Goal: Check status: Check status

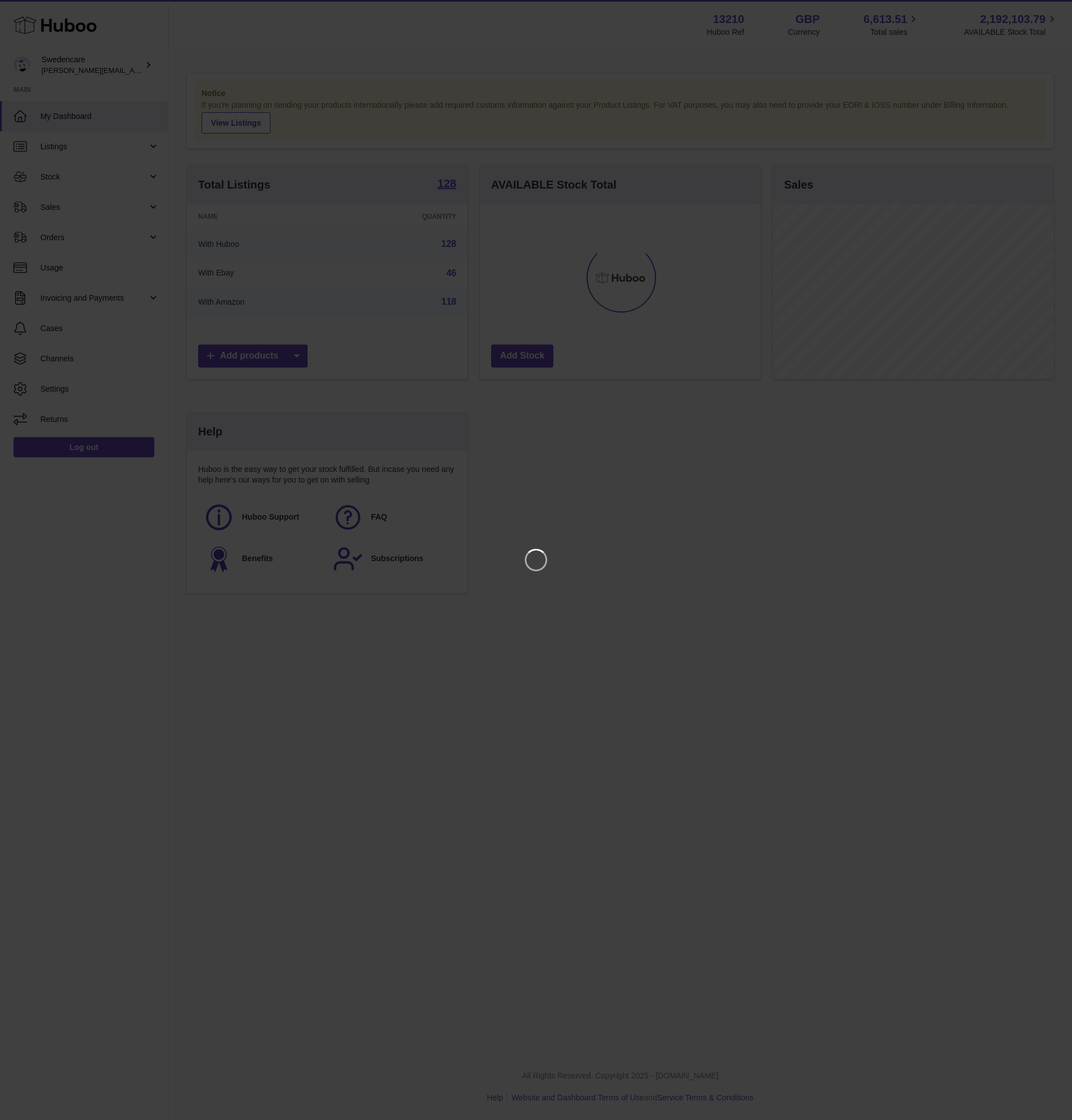
scroll to position [175, 281]
click at [101, 227] on iframe at bounding box center [536, 560] width 1027 height 1075
click at [1040, 7] on icon "Close" at bounding box center [1043, 10] width 14 height 14
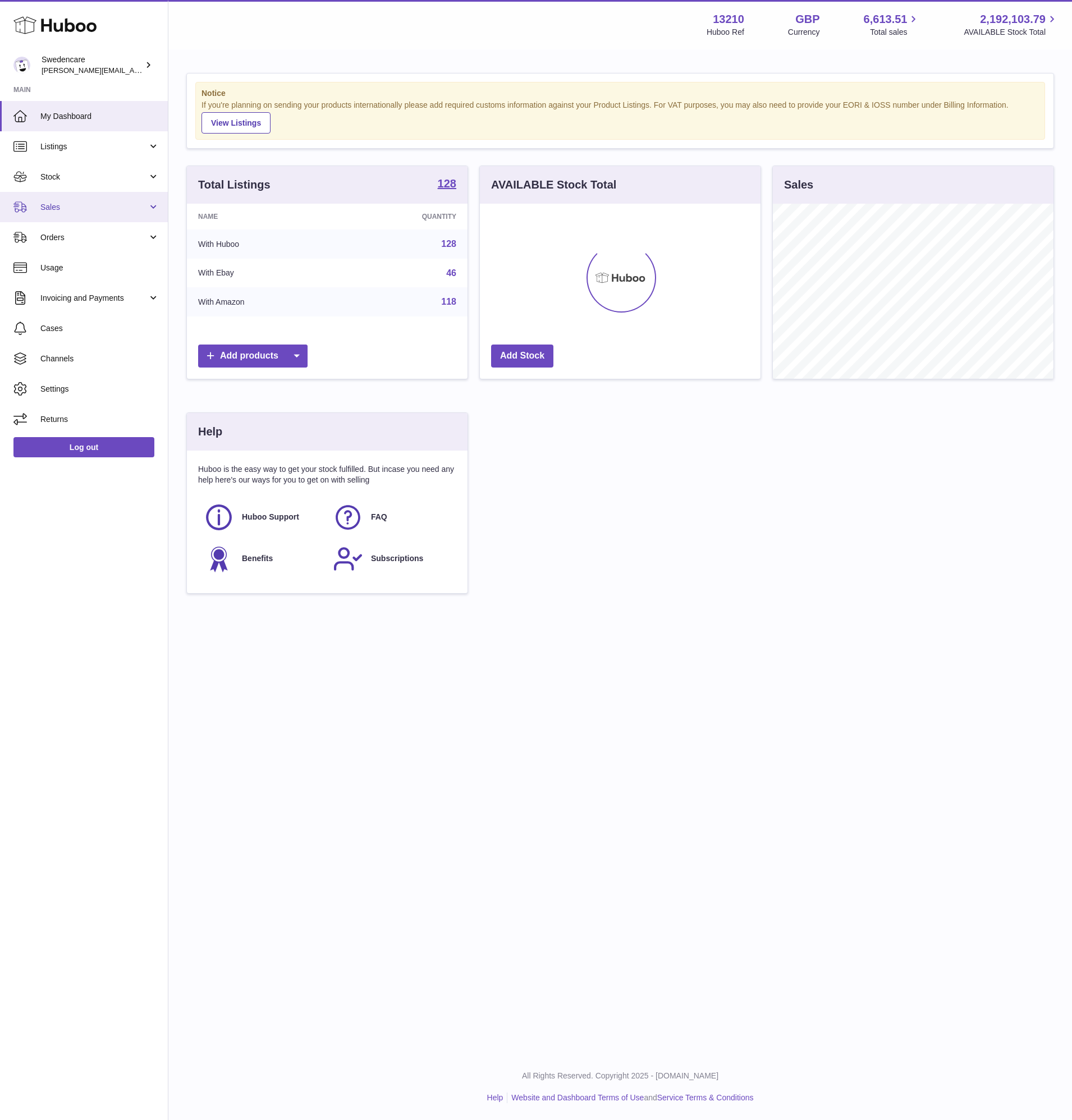
click at [110, 221] on link "Sales" at bounding box center [83, 207] width 168 height 30
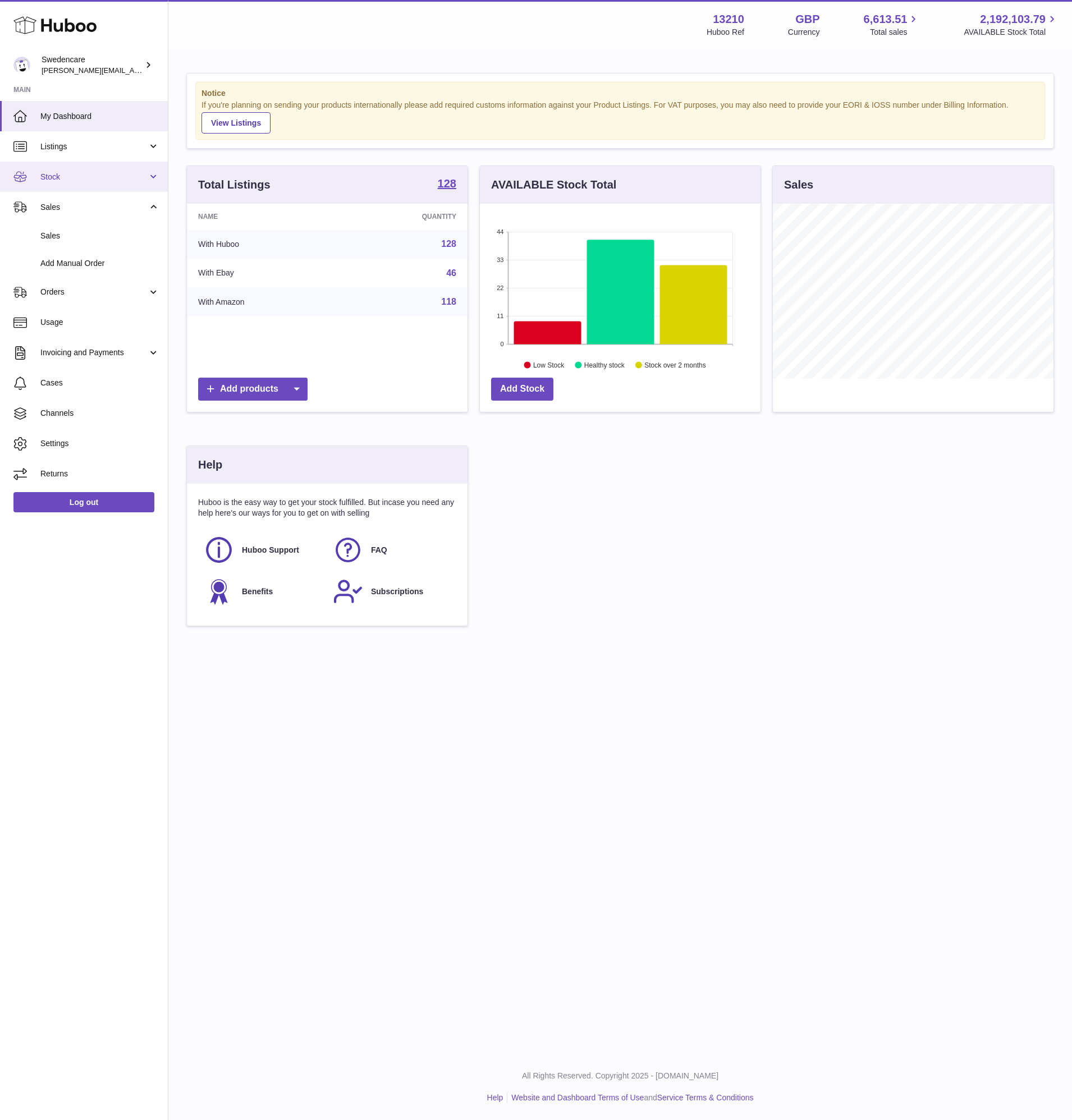
click at [102, 163] on link "Stock" at bounding box center [83, 177] width 168 height 30
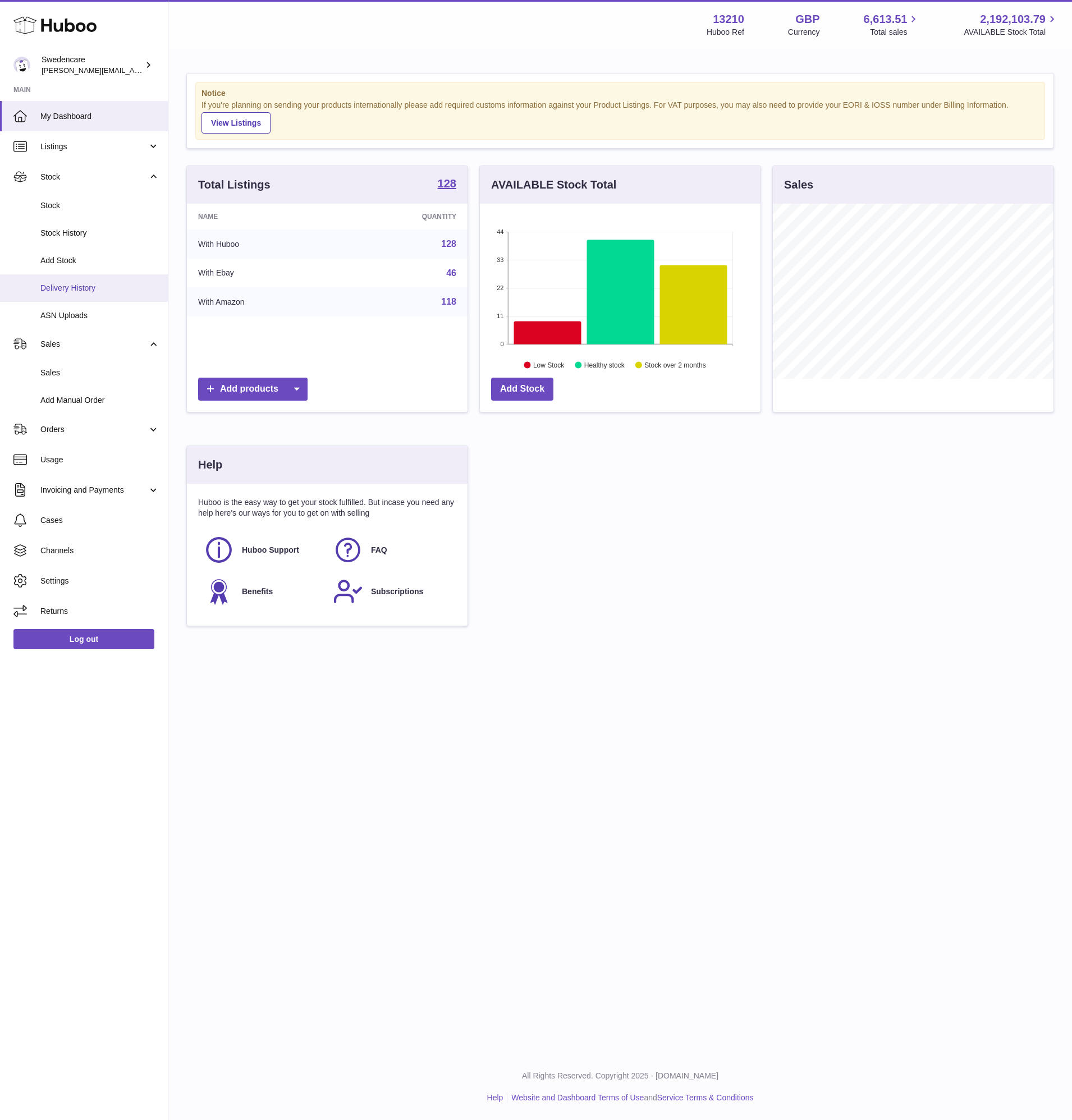
click at [104, 297] on link "Delivery History" at bounding box center [83, 288] width 168 height 28
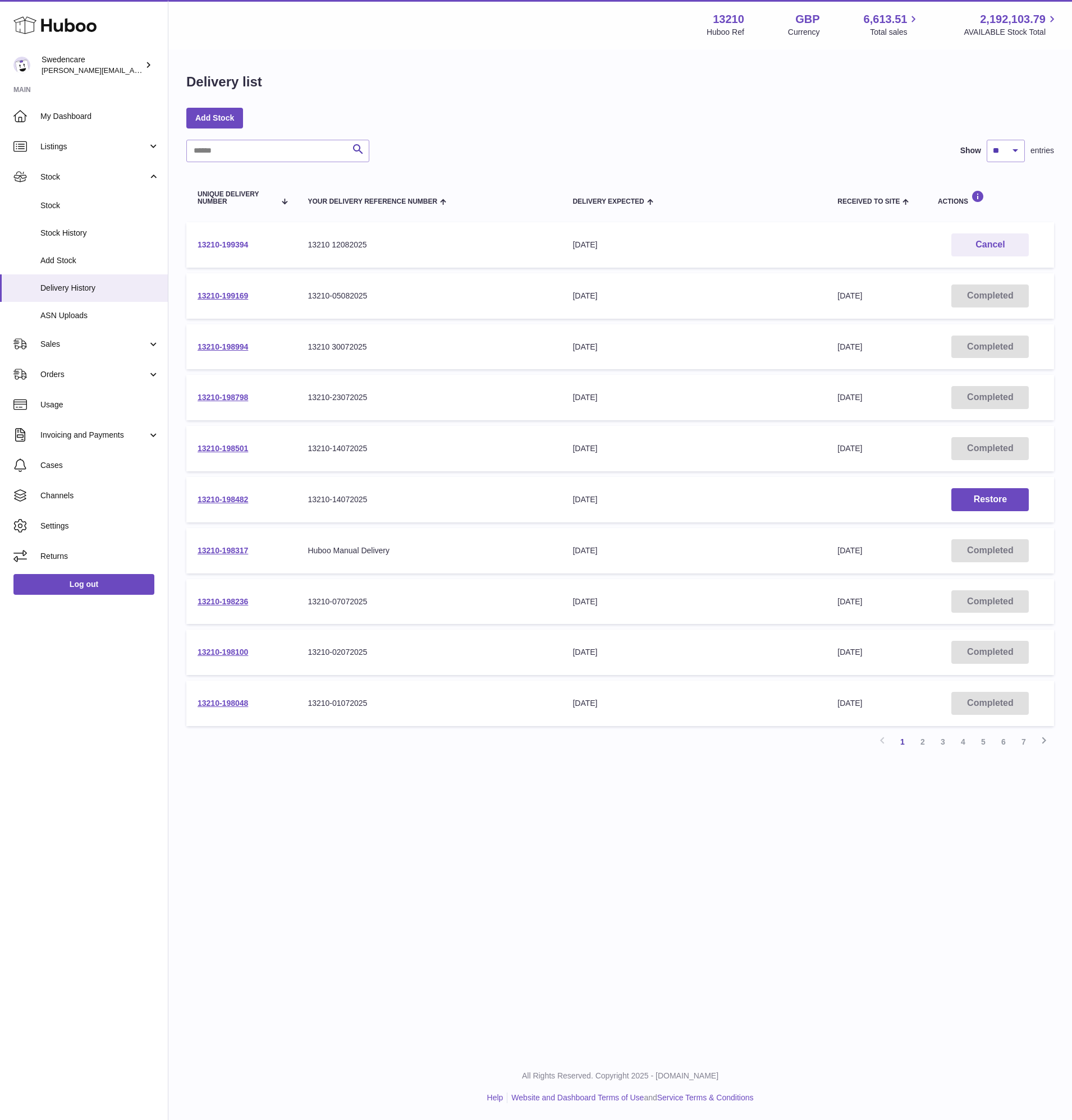
click at [222, 246] on link "13210-199394" at bounding box center [222, 244] width 50 height 9
